Goal: Task Accomplishment & Management: Complete application form

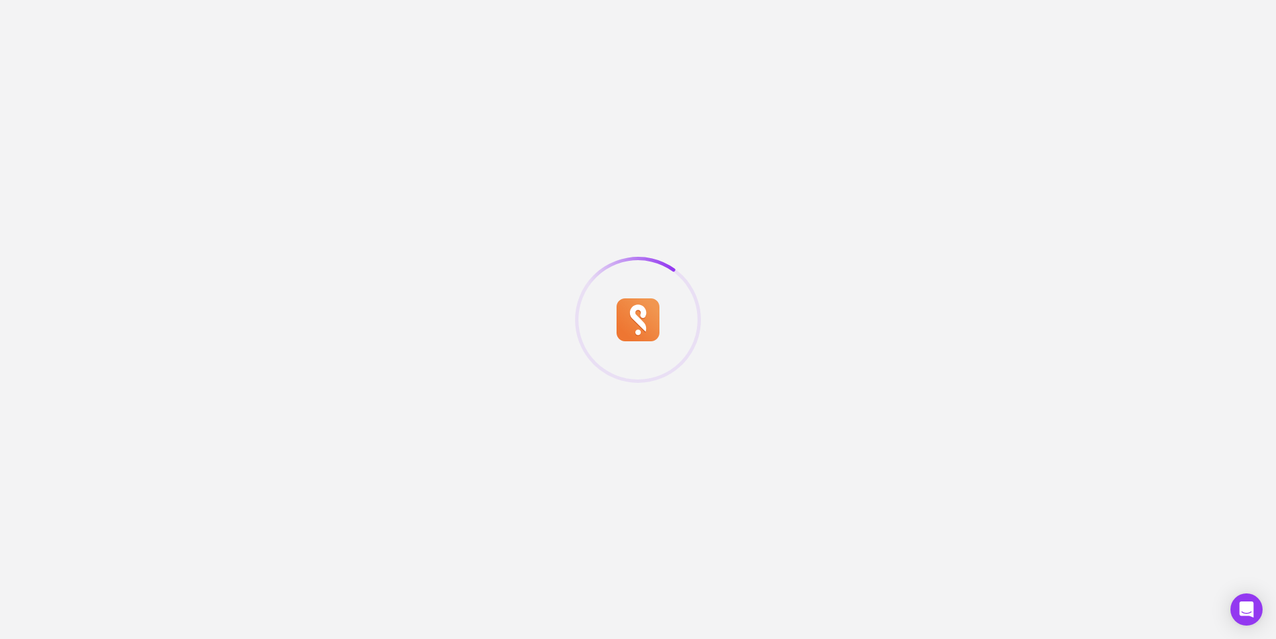
click at [418, 60] on div at bounding box center [638, 319] width 1276 height 639
